Goal: Information Seeking & Learning: Learn about a topic

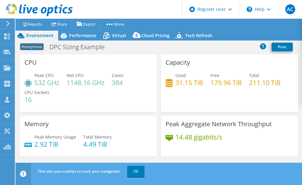
select select "USEast"
select select "USD"
click at [72, 33] on span "Performance" at bounding box center [82, 35] width 27 height 6
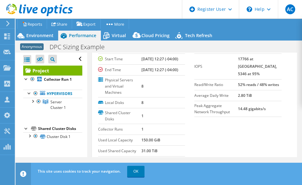
scroll to position [2, 0]
click at [45, 132] on div "Shared Cluster Disks" at bounding box center [60, 128] width 44 height 7
click at [52, 140] on link "Cluster Disk 1" at bounding box center [52, 136] width 59 height 8
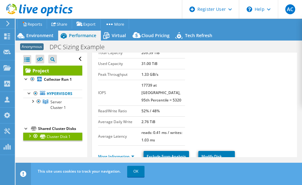
scroll to position [23, 0]
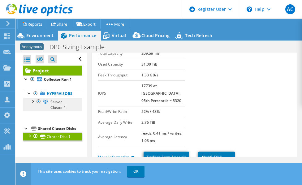
click at [63, 110] on span "Server Cluster 1" at bounding box center [57, 104] width 15 height 11
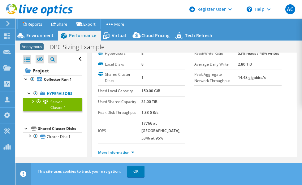
scroll to position [0, 0]
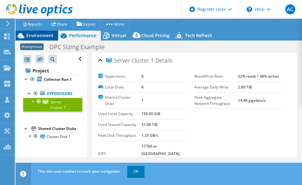
click at [39, 34] on span "Environment" at bounding box center [39, 35] width 27 height 6
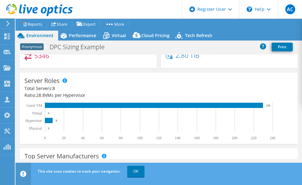
scroll to position [127, 0]
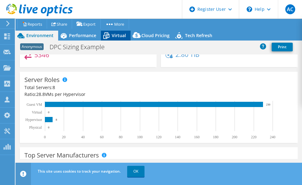
click at [121, 33] on span "Virtual" at bounding box center [119, 35] width 14 height 6
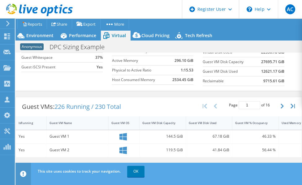
scroll to position [0, 0]
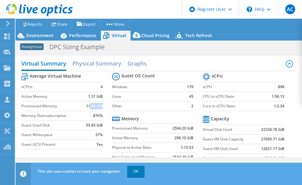
drag, startPoint x: 100, startPoint y: 106, endPoint x: 89, endPoint y: 105, distance: 11.1
click at [89, 105] on b "11.48 GiB" at bounding box center [94, 106] width 17 height 6
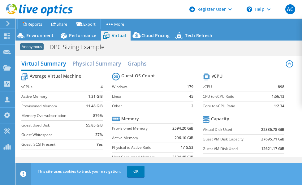
click at [173, 80] on tr "Guest OS Count" at bounding box center [152, 76] width 81 height 11
